Goal: Task Accomplishment & Management: Use online tool/utility

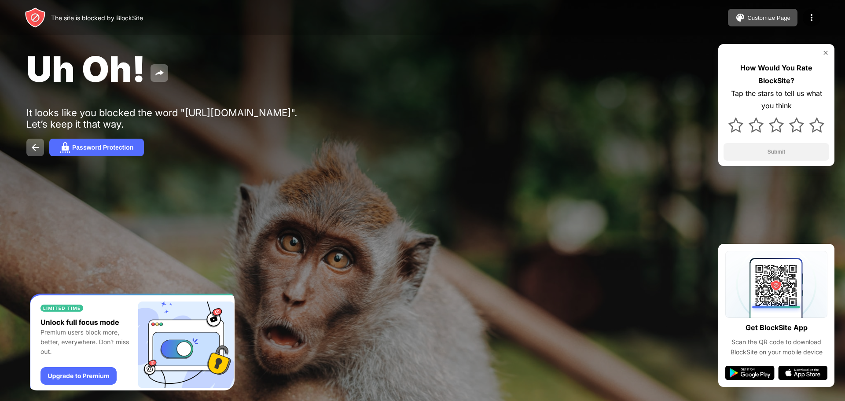
drag, startPoint x: 5, startPoint y: 190, endPoint x: 9, endPoint y: 176, distance: 14.8
